Goal: Task Accomplishment & Management: Manage account settings

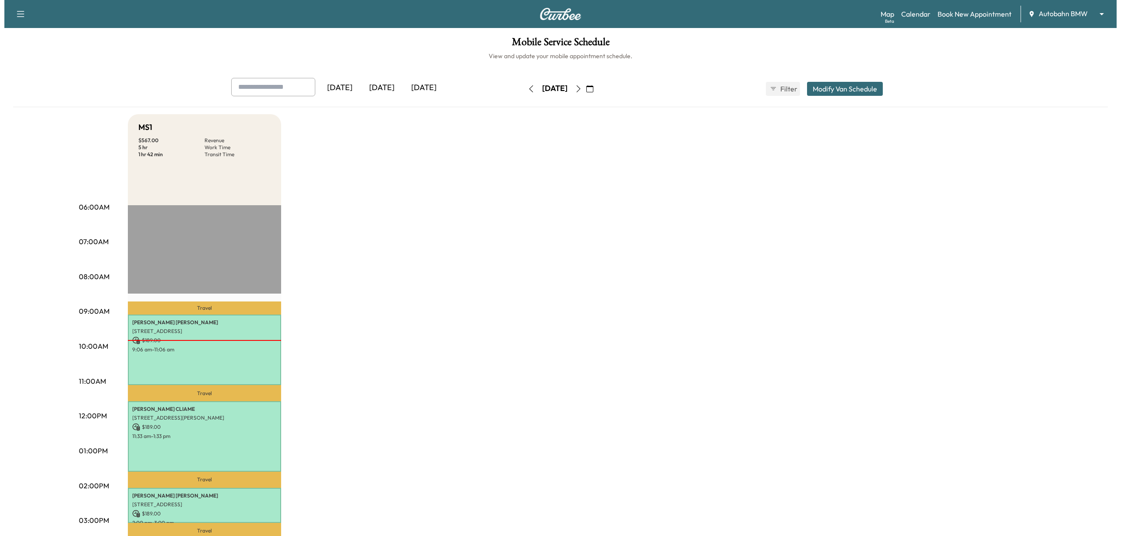
scroll to position [116, 0]
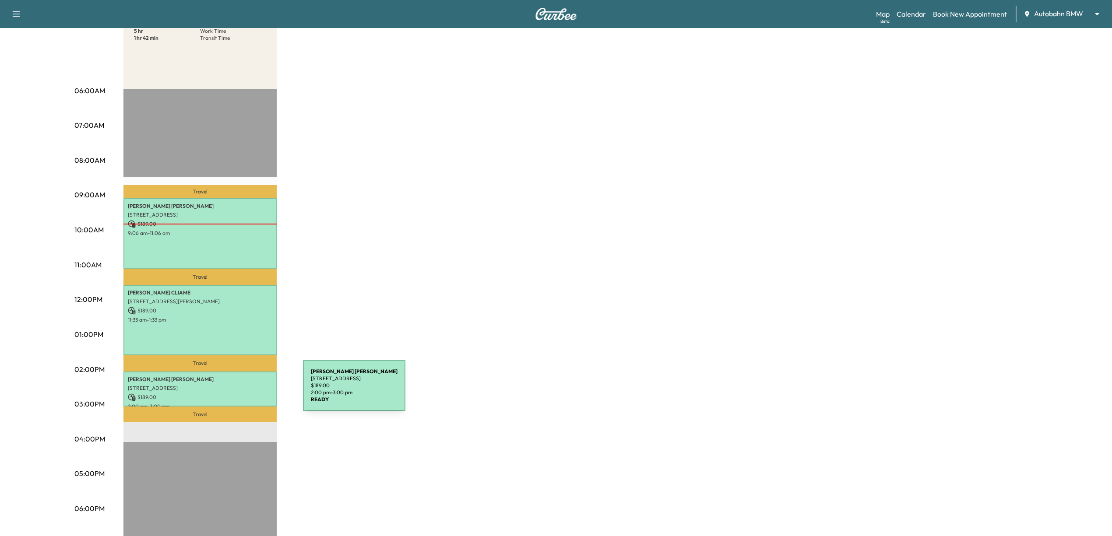
click at [237, 394] on p "$ 189.00" at bounding box center [200, 398] width 144 height 8
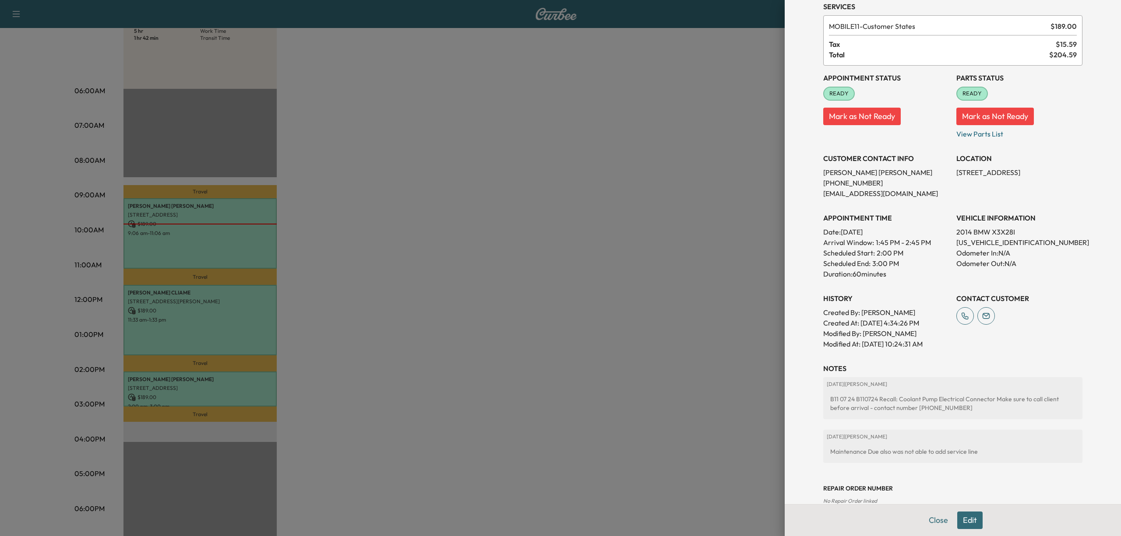
scroll to position [58, 0]
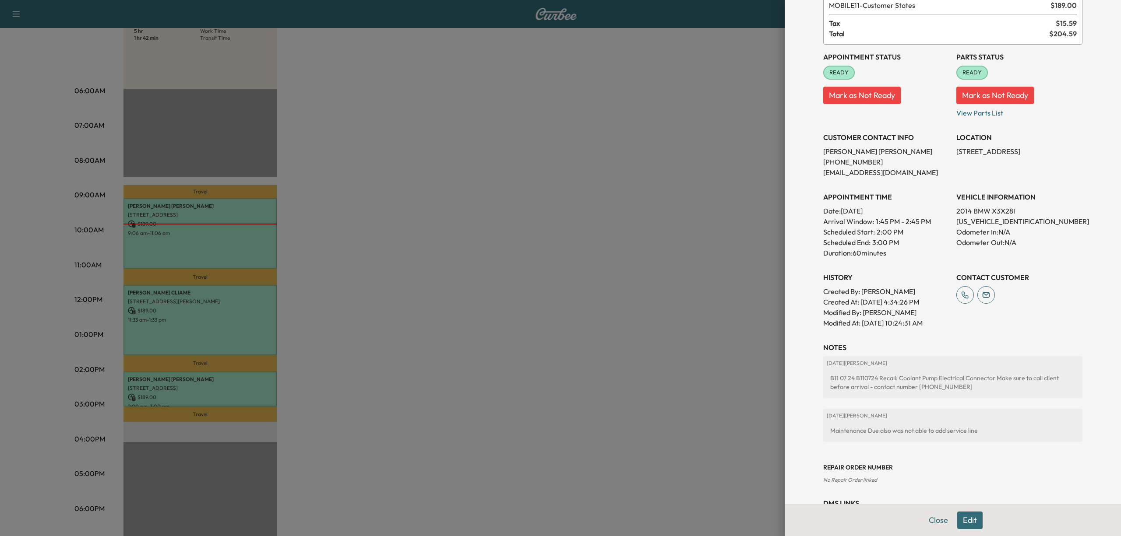
drag, startPoint x: 999, startPoint y: 160, endPoint x: 949, endPoint y: 155, distance: 49.8
click at [956, 155] on p "[STREET_ADDRESS]" at bounding box center [1019, 151] width 126 height 11
drag, startPoint x: 964, startPoint y: 155, endPoint x: 988, endPoint y: 164, distance: 25.2
click at [976, 157] on p "[STREET_ADDRESS]" at bounding box center [1019, 151] width 126 height 11
drag, startPoint x: 1001, startPoint y: 163, endPoint x: 946, endPoint y: 153, distance: 55.7
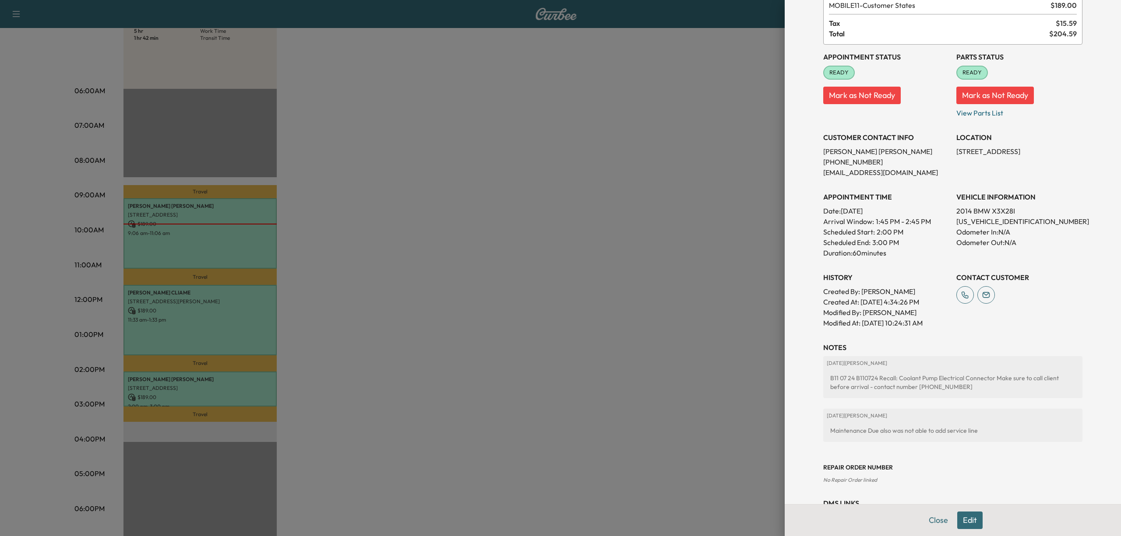
click at [946, 153] on div "Appointment Status READY Mark as Not Ready Parts Status READY Mark as Not Ready…" at bounding box center [952, 187] width 259 height 284
copy p "[STREET_ADDRESS]"
click at [990, 332] on div "Appointment Details Services MOBILE11 - Customer States $ 189.00 Tax $ 15.59 To…" at bounding box center [953, 242] width 280 height 600
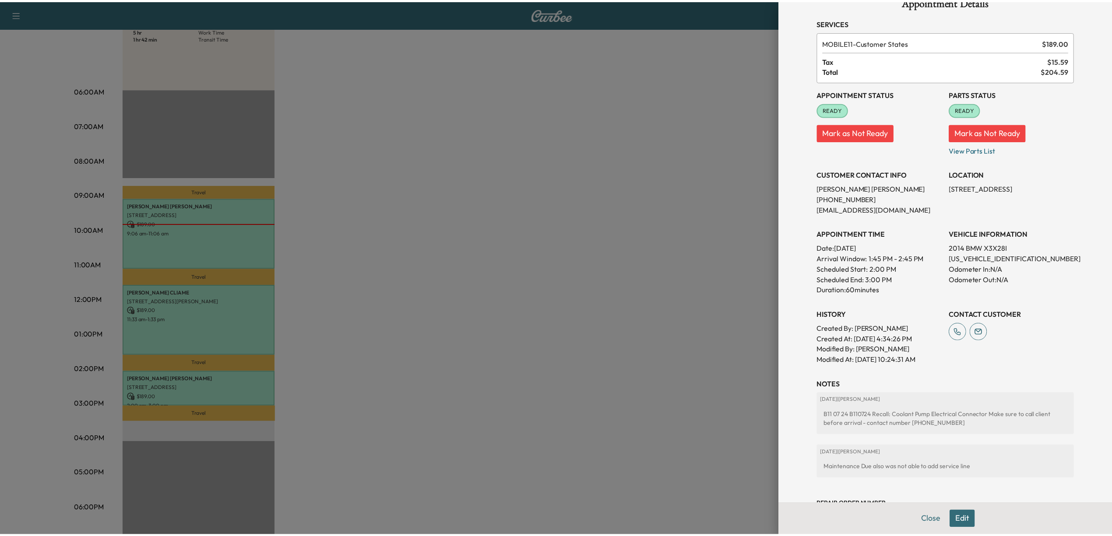
scroll to position [0, 0]
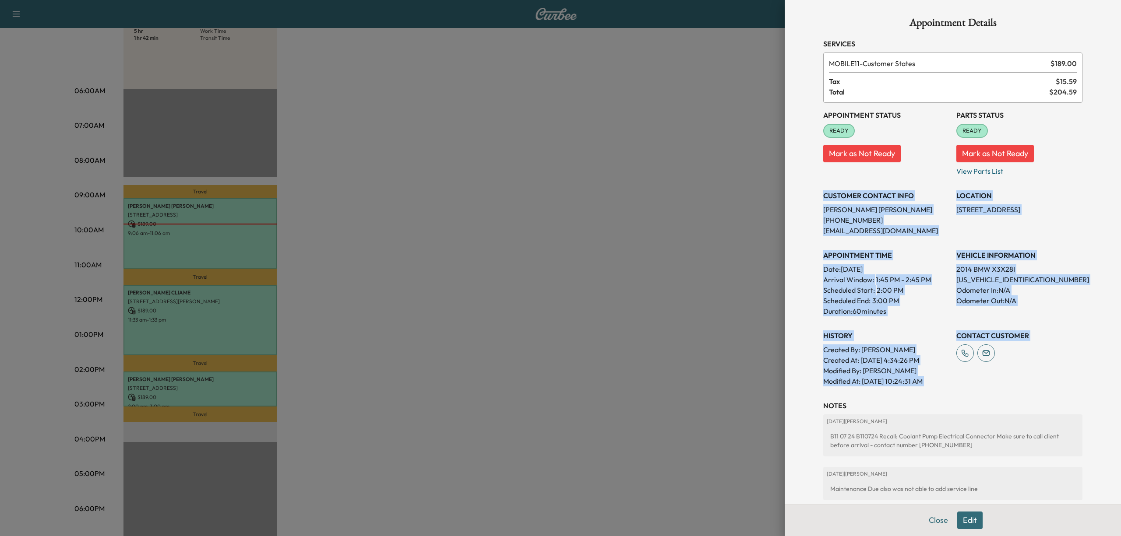
drag, startPoint x: 816, startPoint y: 193, endPoint x: 1020, endPoint y: 366, distance: 267.2
click at [1020, 366] on div "Appointment Status READY Mark as Not Ready Parts Status READY Mark as Not Ready…" at bounding box center [952, 245] width 259 height 284
copy div "CUSTOMER CONTACT INFO [PERSON_NAME] [PHONE_NUMBER] [EMAIL_ADDRESS][DOMAIN_NAME]…"
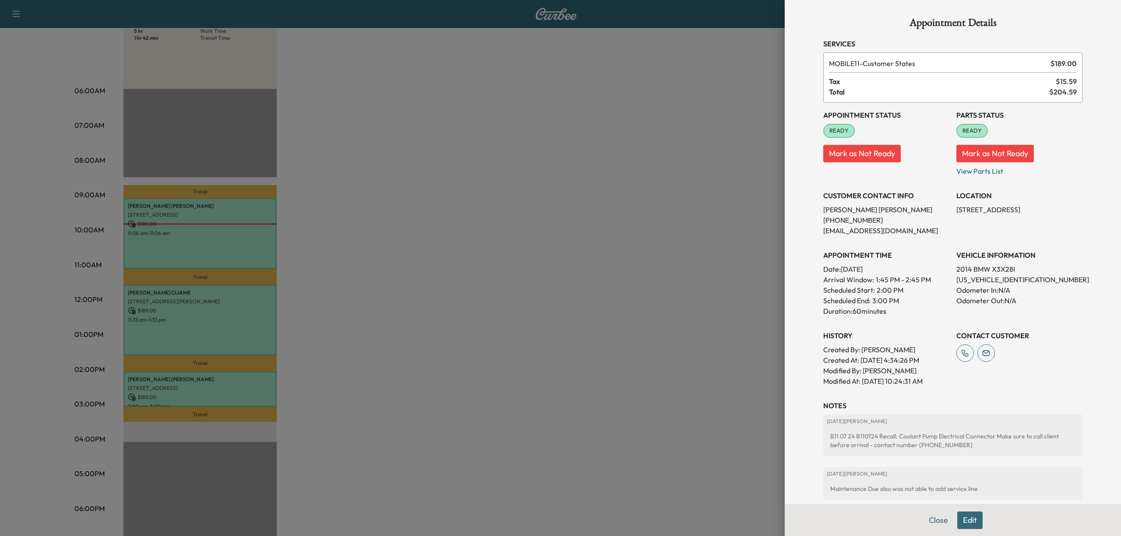
drag, startPoint x: 539, startPoint y: 195, endPoint x: 294, endPoint y: 81, distance: 270.3
click at [535, 193] on div at bounding box center [560, 268] width 1121 height 536
